Goal: Task Accomplishment & Management: Manage account settings

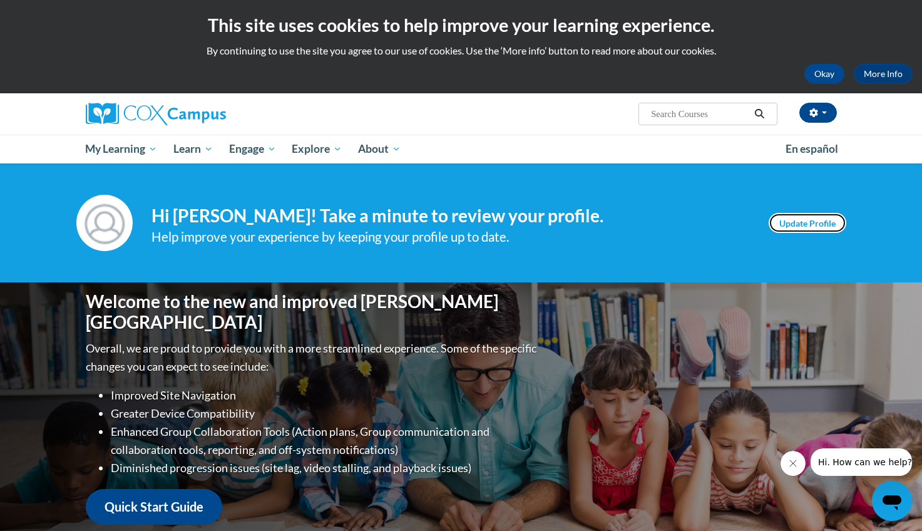
click at [815, 227] on link "Update Profile" at bounding box center [808, 223] width 78 height 20
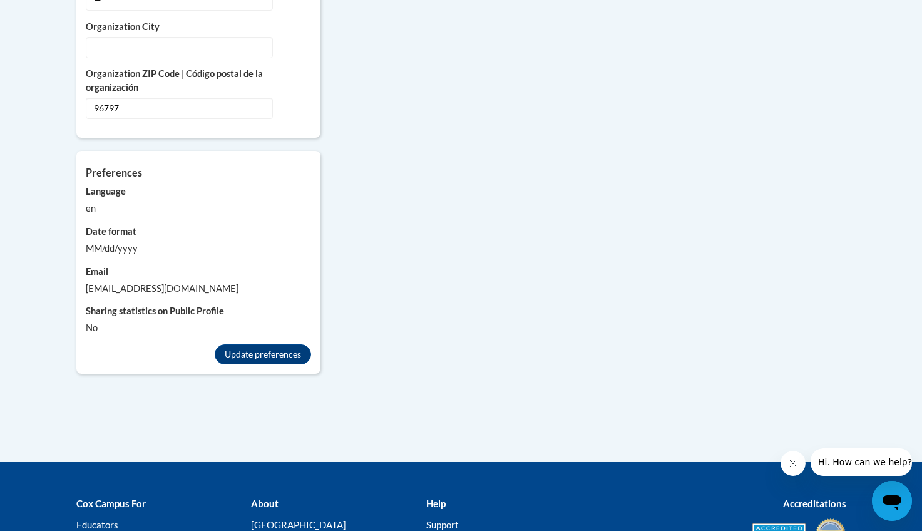
scroll to position [1119, 0]
